Goal: Transaction & Acquisition: Obtain resource

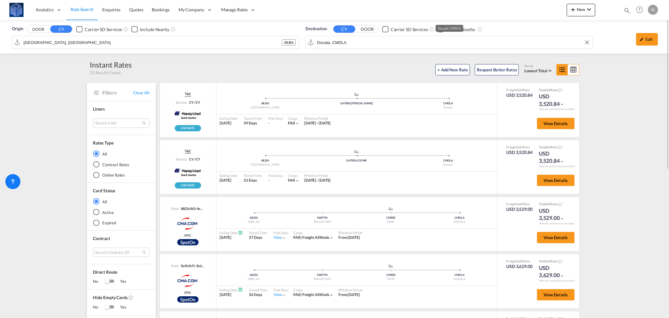
click at [322, 43] on div "Origin DOOR CY Carrier SD Services Include Nearby [GEOGRAPHIC_DATA], AEJEA AEJE…" at bounding box center [334, 36] width 669 height 33
click at [322, 43] on md-autocomplete-wrap "Douala, CMDLA" at bounding box center [453, 44] width 273 height 13
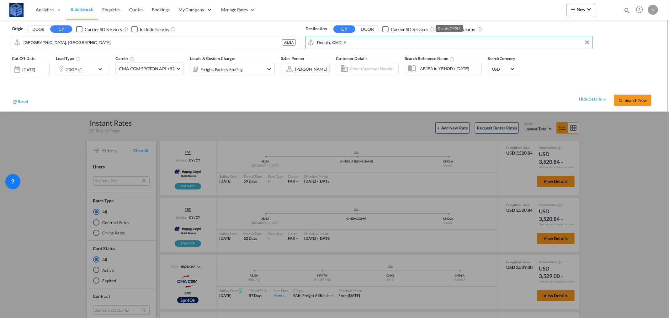
click at [322, 43] on input "Douala, CMDLA" at bounding box center [453, 42] width 272 height 9
paste input "Search by Port"
click at [328, 41] on input "Douala" at bounding box center [453, 42] width 272 height 9
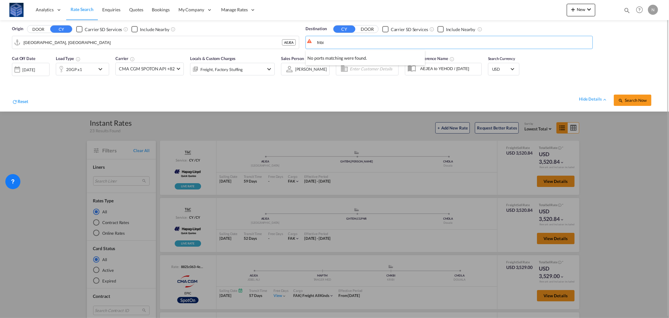
paste input "K"
click at [326, 60] on div "Kribi [GEOGRAPHIC_DATA] CMKBI" at bounding box center [365, 59] width 119 height 19
type input "Kribi, CMKBI"
click at [628, 100] on span "Search Now" at bounding box center [632, 100] width 29 height 5
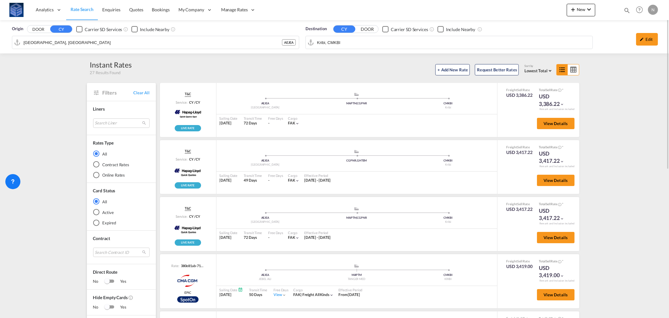
click at [348, 44] on input "Kribi, CMKBI" at bounding box center [453, 42] width 272 height 9
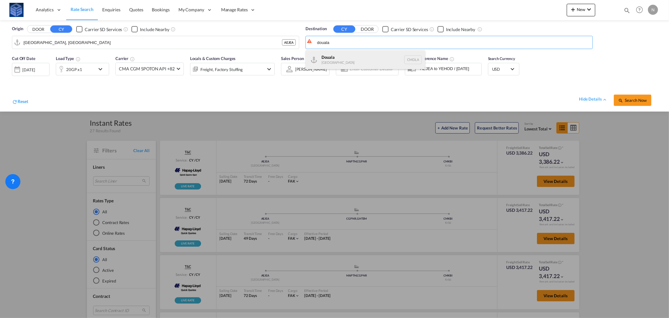
click at [344, 56] on div "Douala [GEOGRAPHIC_DATA] CMDLA" at bounding box center [365, 59] width 119 height 19
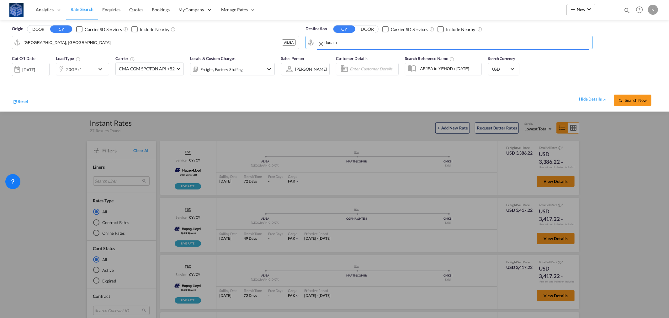
type input "Douala, CMDLA"
click at [626, 98] on span "Search Now" at bounding box center [632, 100] width 29 height 5
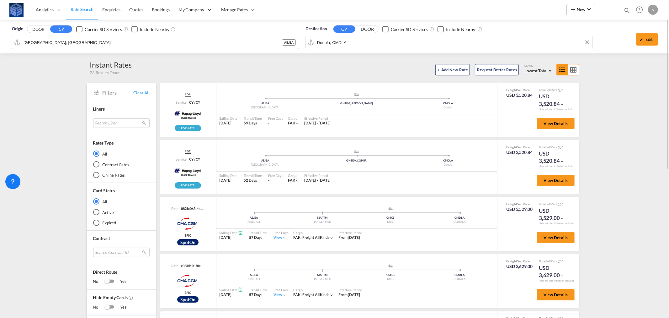
click at [339, 42] on input "Douala, CMDLA" at bounding box center [453, 42] width 272 height 9
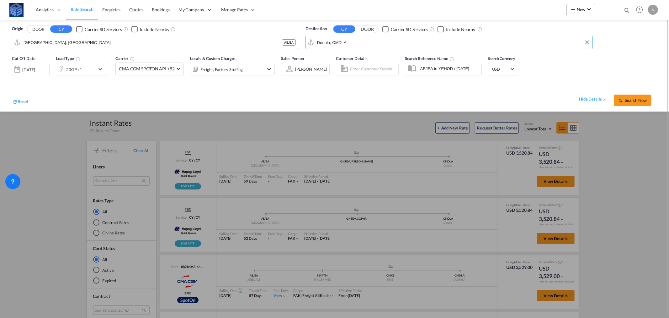
paste input "Cabinda"
click at [337, 58] on div "Cabinda [GEOGRAPHIC_DATA] AOCAB" at bounding box center [365, 59] width 119 height 19
type input "Cabinda, AOCAB"
click at [71, 68] on div "20GP x1" at bounding box center [74, 69] width 16 height 9
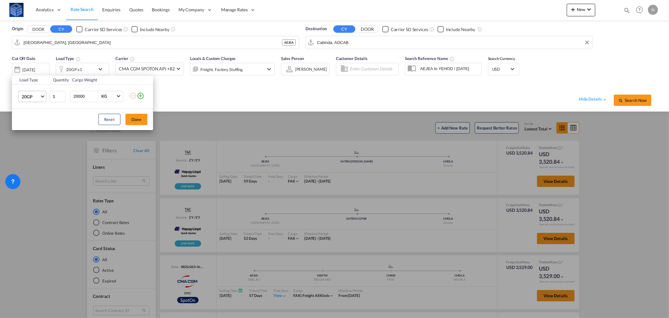
click at [38, 96] on span "20GP" at bounding box center [31, 96] width 18 height 6
click at [27, 128] on div "40HC" at bounding box center [28, 127] width 12 height 6
click at [134, 116] on button "Done" at bounding box center [137, 119] width 22 height 11
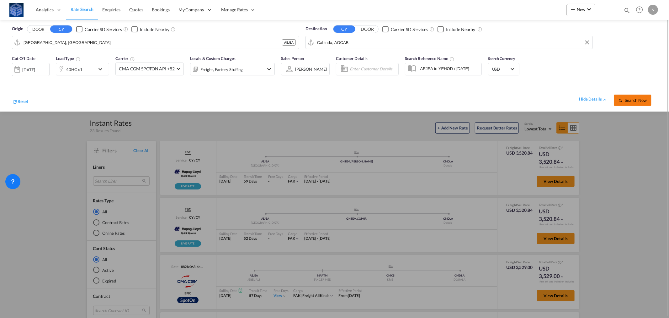
click at [635, 100] on span "Search Now" at bounding box center [632, 100] width 29 height 5
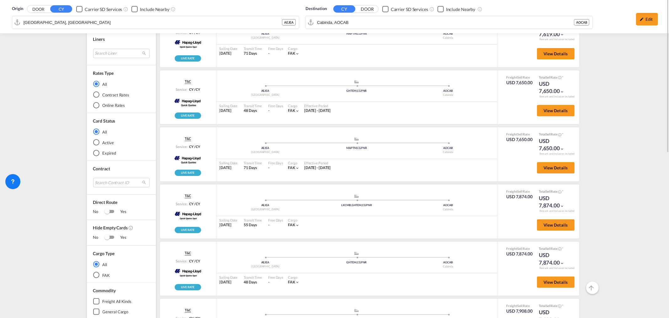
scroll to position [35, 0]
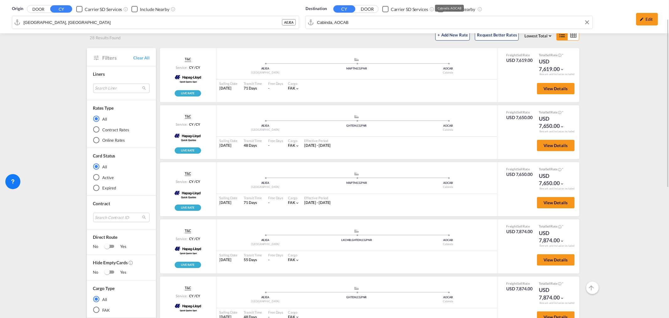
click at [342, 22] on div "Origin DOOR CY Carrier SD Services Include Nearby [GEOGRAPHIC_DATA], AEJEA AEJE…" at bounding box center [334, 16] width 657 height 33
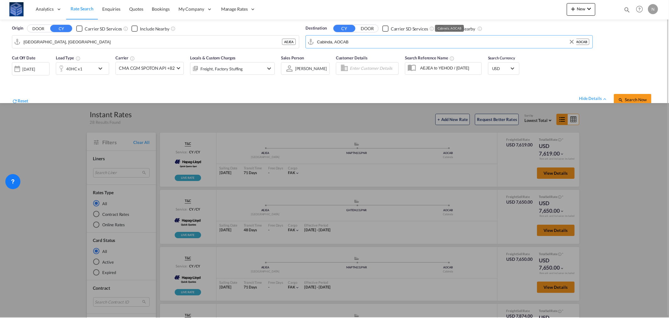
scroll to position [0, 0]
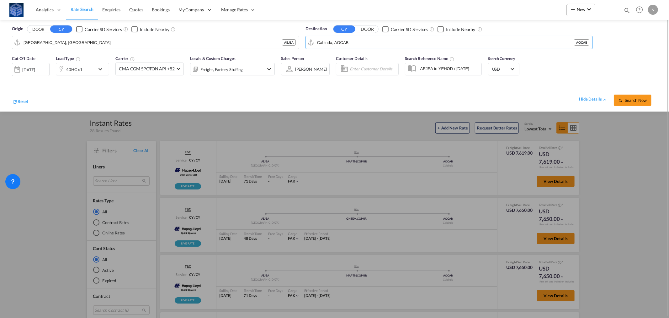
paste input "[GEOGRAPHIC_DATA]"
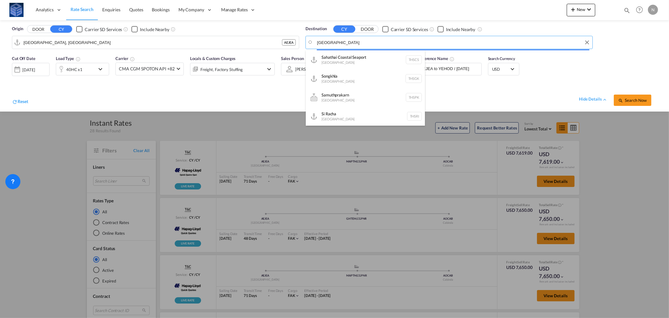
paste input "[GEOGRAPHIC_DATA]"
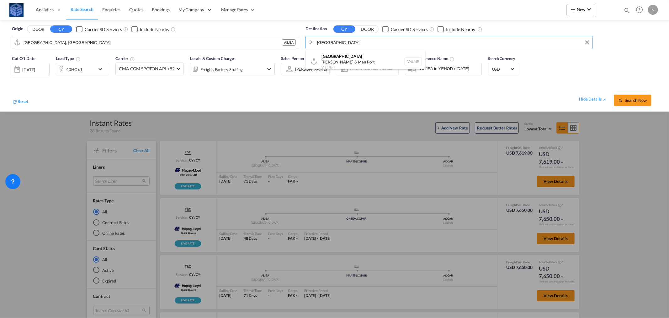
type input "[GEOGRAPHIC_DATA]"
